Goal: Navigation & Orientation: Find specific page/section

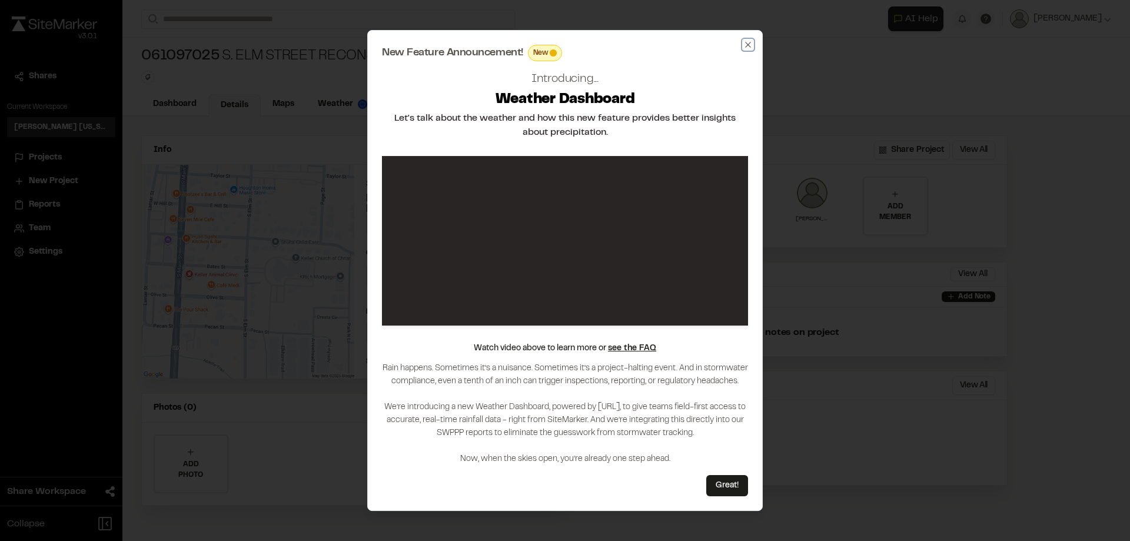
click at [749, 44] on icon "button" at bounding box center [747, 44] width 9 height 9
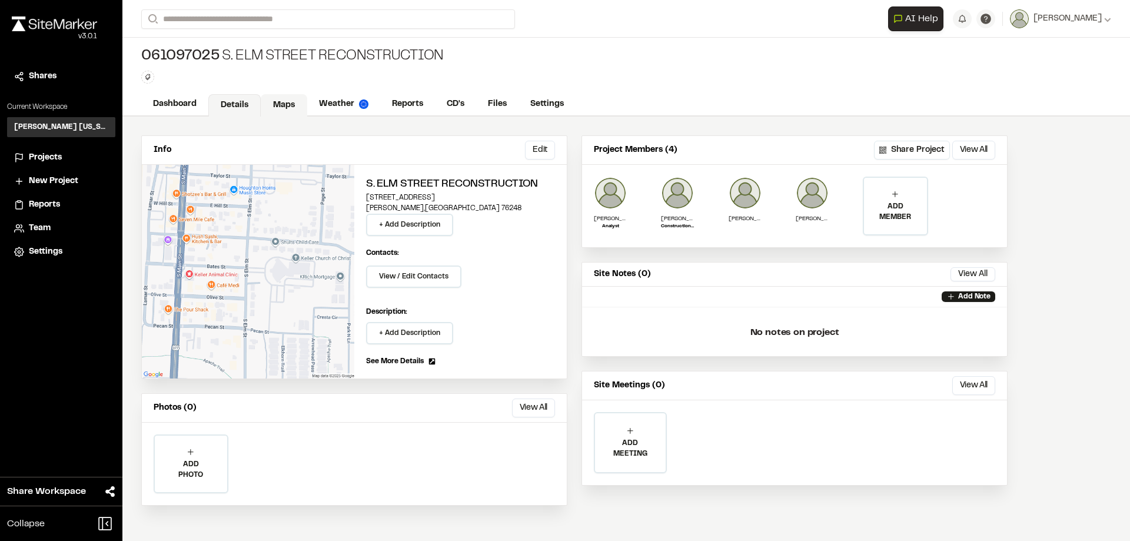
click at [281, 105] on link "Maps" at bounding box center [284, 105] width 46 height 22
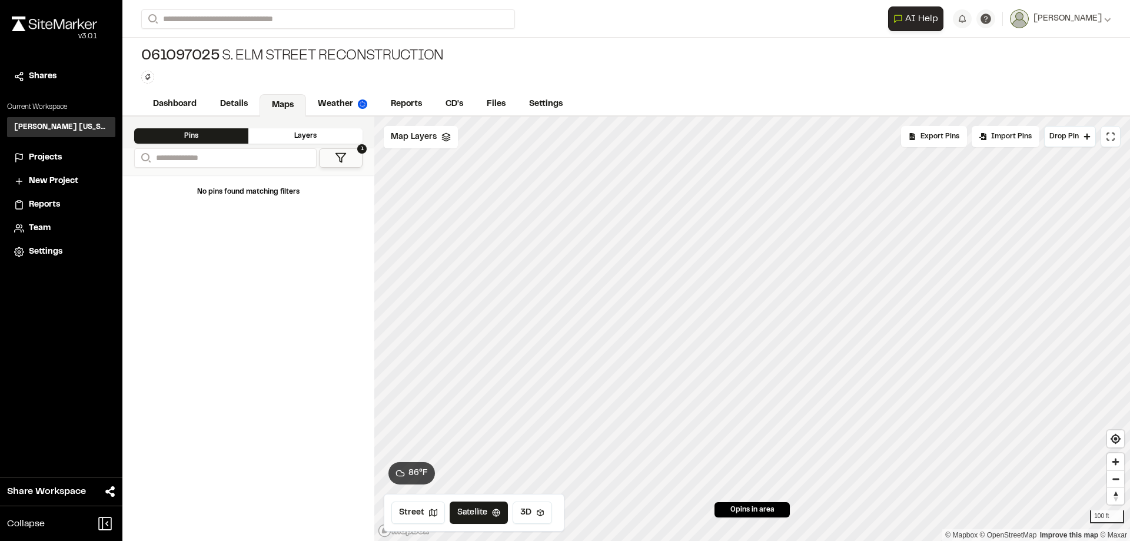
click at [305, 135] on div "Layers" at bounding box center [305, 135] width 114 height 15
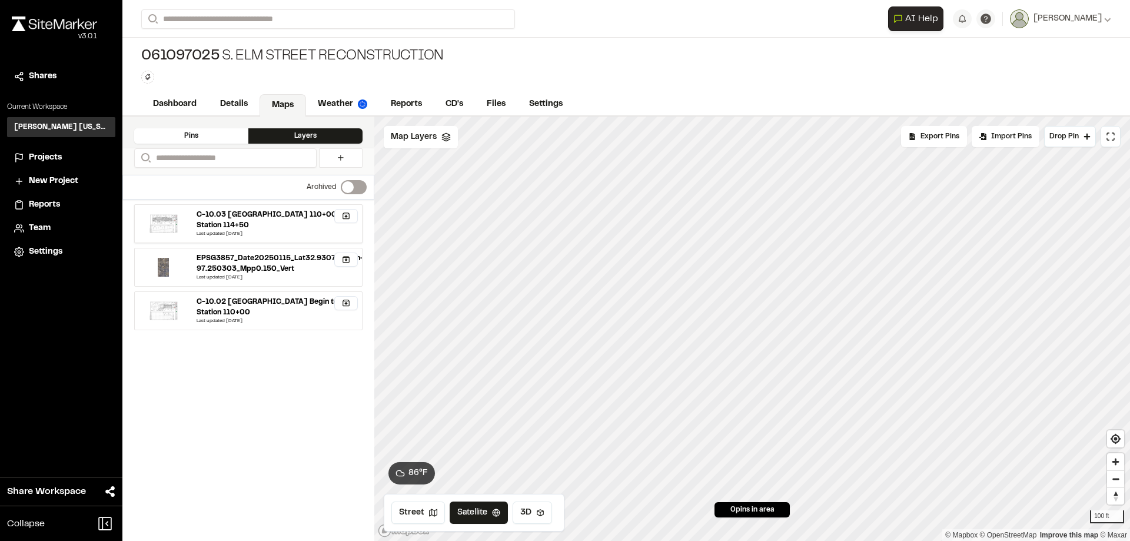
click at [214, 217] on div "C-10.03 [GEOGRAPHIC_DATA] 110+00 to Station 114+50" at bounding box center [275, 219] width 157 height 21
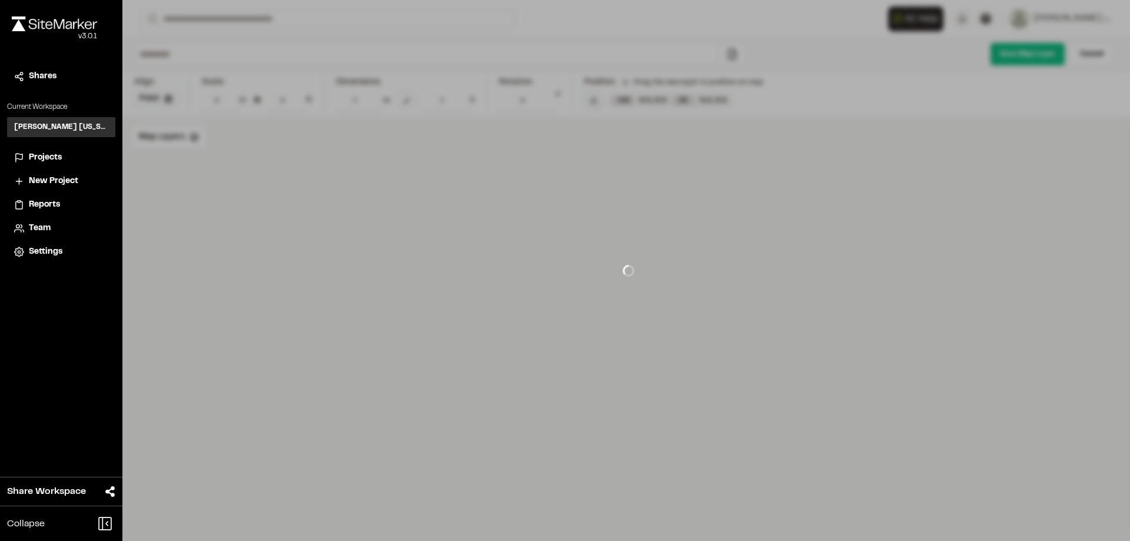
type input "**********"
type input "****"
type input "**********"
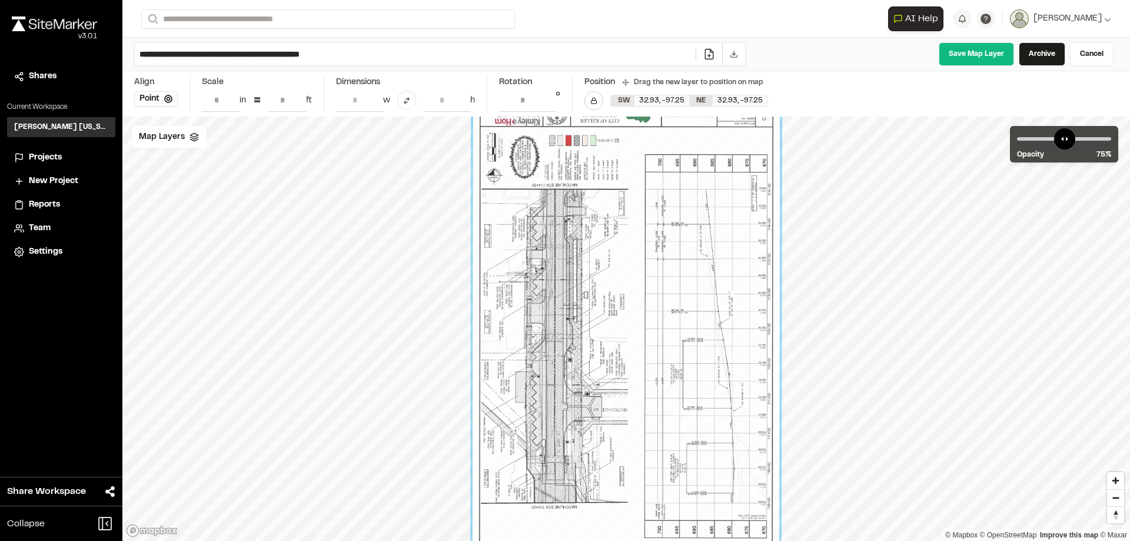
click at [48, 151] on span "Projects" at bounding box center [45, 157] width 33 height 13
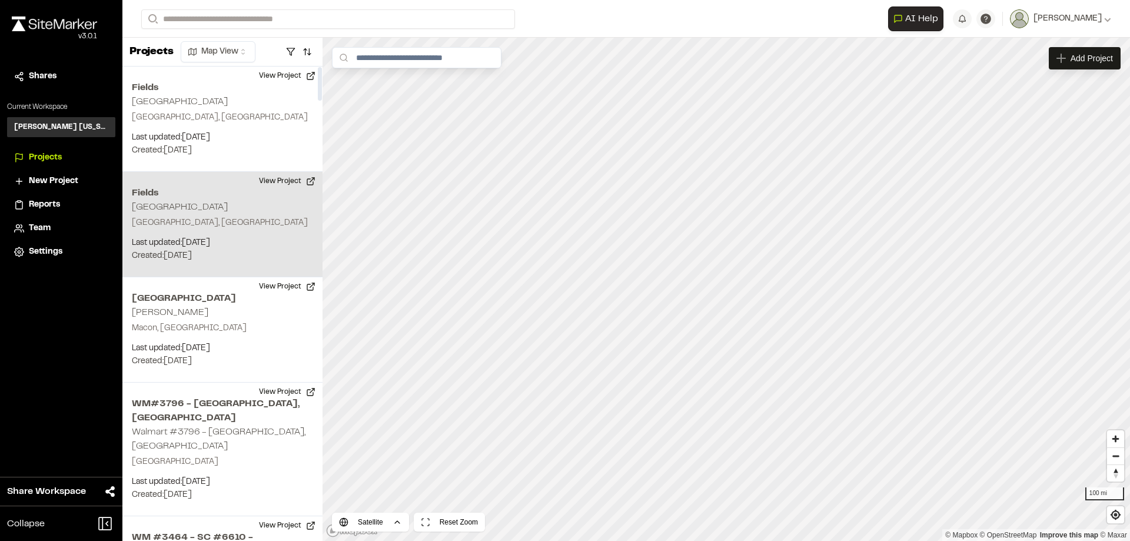
click at [216, 224] on p "[GEOGRAPHIC_DATA], [GEOGRAPHIC_DATA]" at bounding box center [222, 223] width 181 height 13
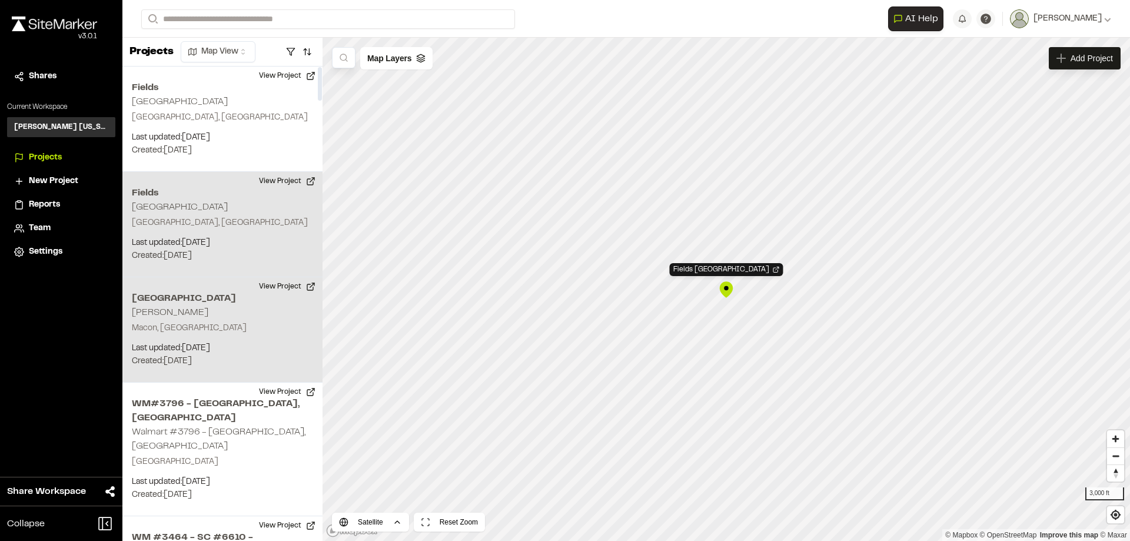
click at [238, 340] on div "[GEOGRAPHIC_DATA] [PERSON_NAME], [GEOGRAPHIC_DATA] Last updated: [DATE] Budget:…" at bounding box center [222, 329] width 200 height 105
click at [221, 215] on div "Fields [GEOGRAPHIC_DATA], [GEOGRAPHIC_DATA] Last updated: [DATE] Budget: $ Crea…" at bounding box center [222, 224] width 200 height 105
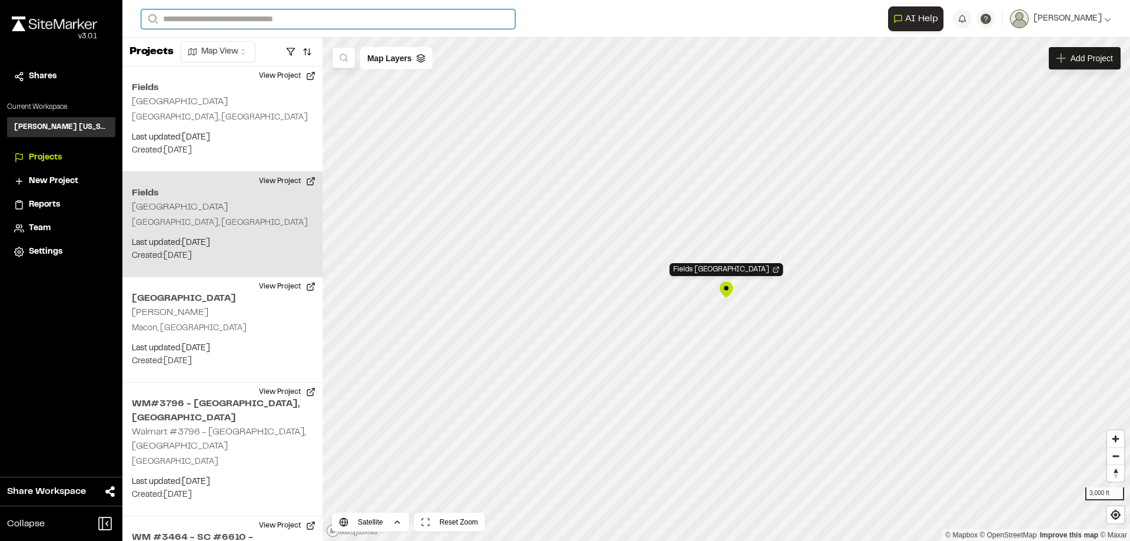
click at [214, 17] on input "Search" at bounding box center [328, 18] width 374 height 19
click at [223, 72] on p "[GEOGRAPHIC_DATA] , [GEOGRAPHIC_DATA]" at bounding box center [250, 76] width 202 height 13
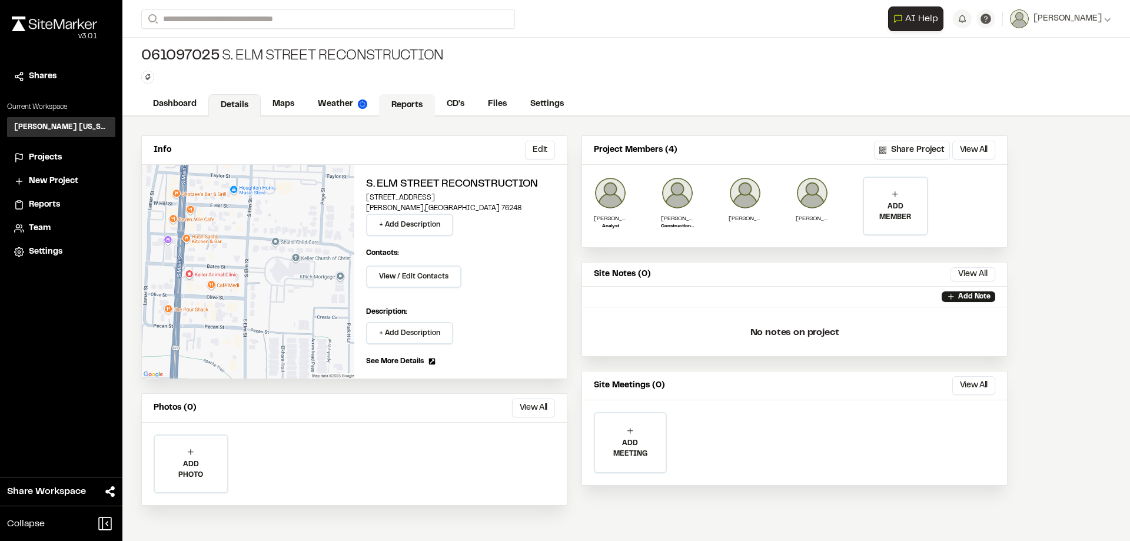
click at [410, 104] on link "Reports" at bounding box center [407, 105] width 56 height 22
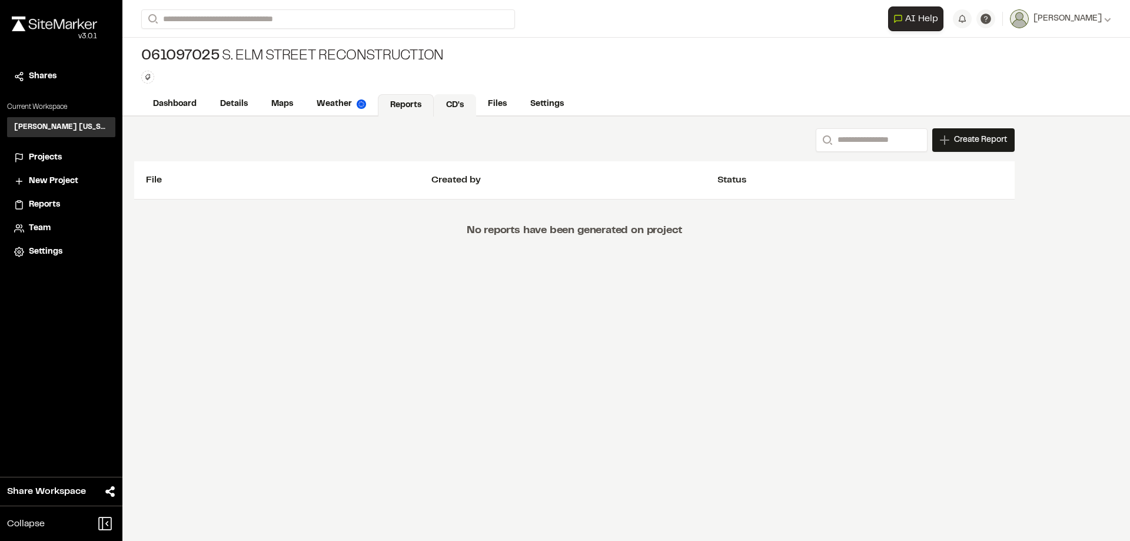
click at [446, 101] on link "CD's" at bounding box center [455, 105] width 42 height 22
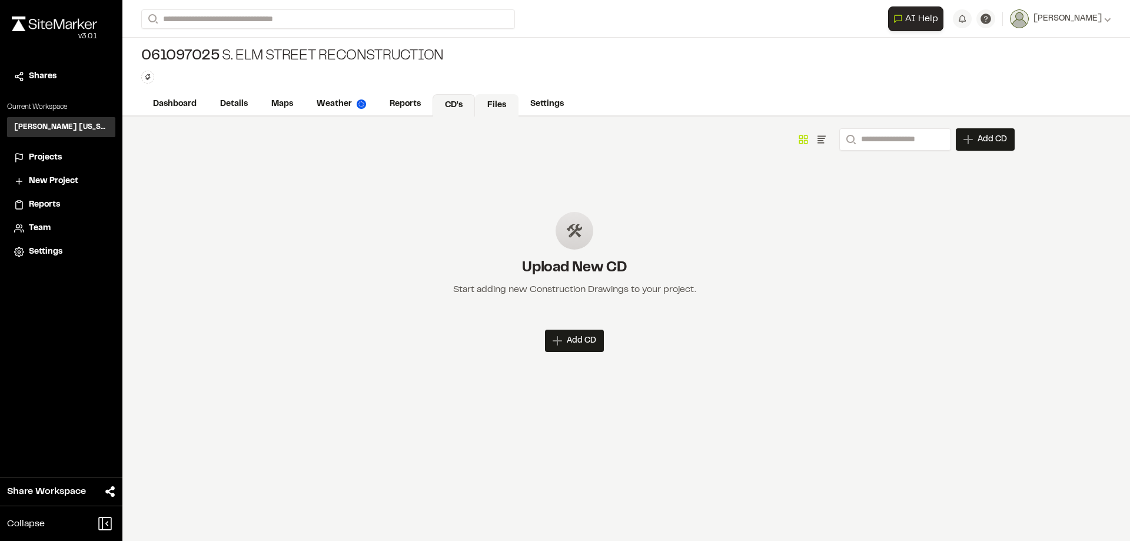
click at [490, 104] on link "Files" at bounding box center [497, 105] width 44 height 22
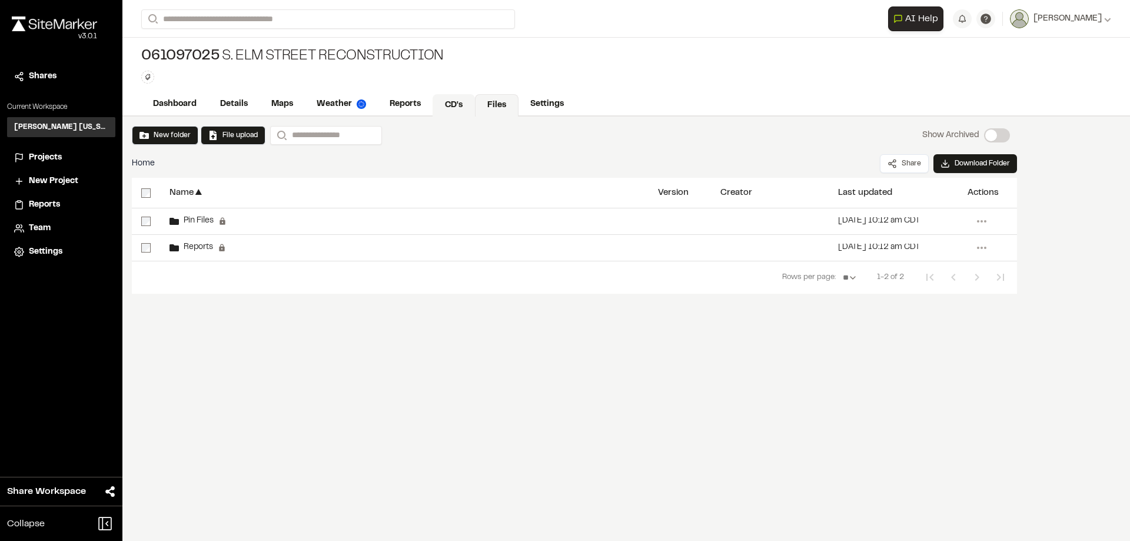
click at [447, 100] on link "CD's" at bounding box center [453, 105] width 42 height 22
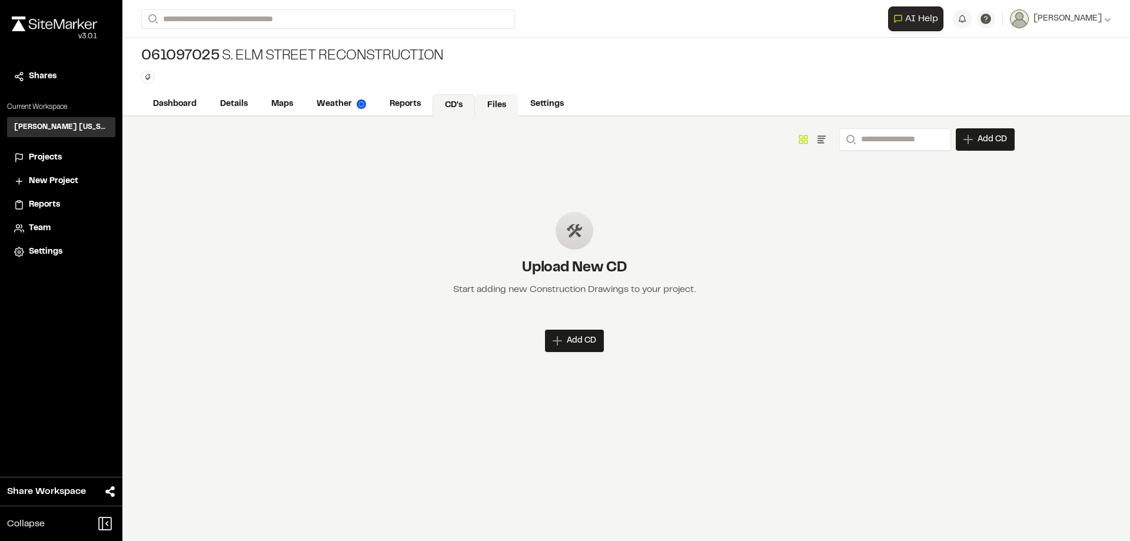
click at [494, 103] on link "Files" at bounding box center [497, 105] width 44 height 22
